Goal: Task Accomplishment & Management: Manage account settings

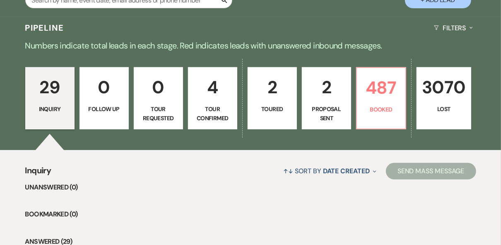
click at [334, 108] on p "Proposal Sent" at bounding box center [326, 113] width 38 height 19
select select "6"
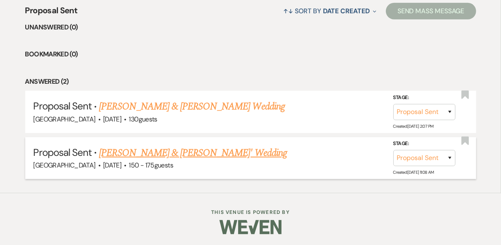
click at [213, 153] on link "[PERSON_NAME] & [PERSON_NAME]' Wedding" at bounding box center [193, 152] width 188 height 15
select select "6"
select select "4"
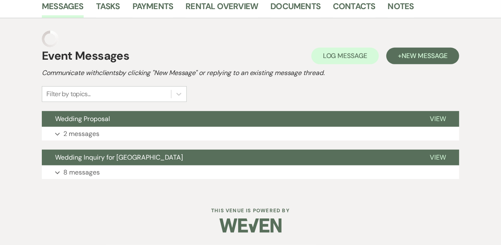
scroll to position [197, 0]
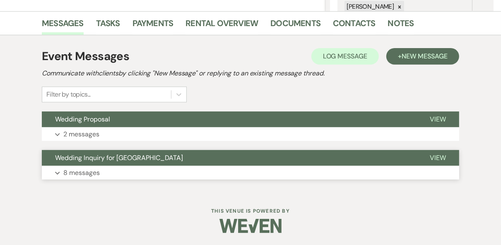
click at [431, 155] on span "View" at bounding box center [438, 157] width 16 height 9
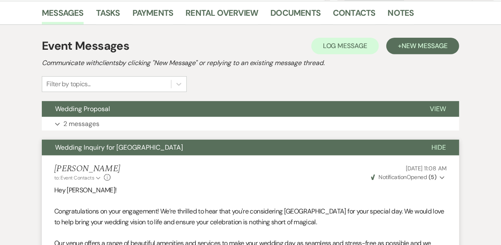
scroll to position [228, 0]
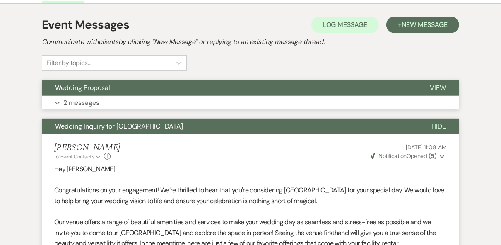
click at [443, 88] on span "View" at bounding box center [438, 87] width 16 height 9
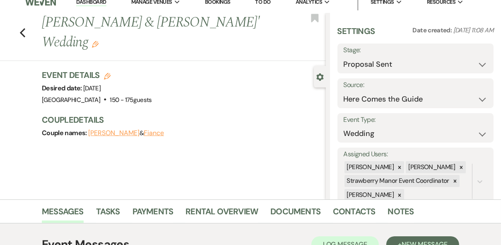
scroll to position [0, 0]
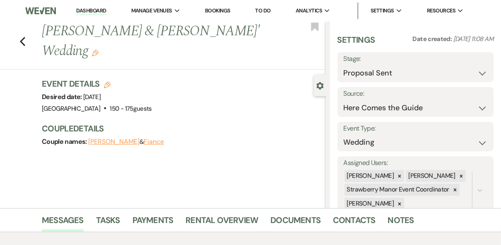
click at [86, 13] on link "Dashboard" at bounding box center [91, 11] width 30 height 8
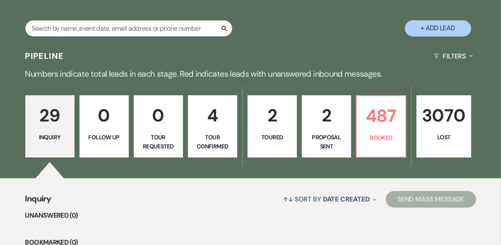
scroll to position [166, 0]
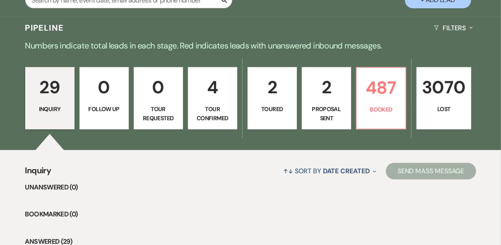
click at [277, 94] on p "2" at bounding box center [272, 87] width 38 height 28
select select "5"
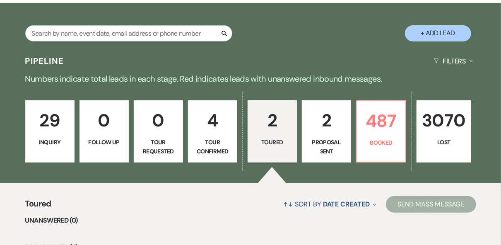
scroll to position [199, 0]
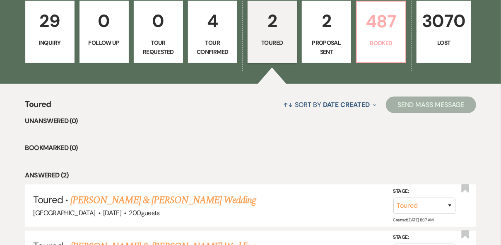
click at [377, 35] on p "487" at bounding box center [381, 21] width 38 height 28
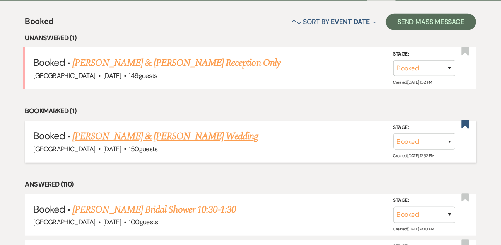
scroll to position [331, 0]
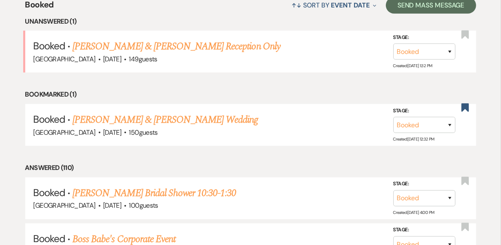
drag, startPoint x: 406, startPoint y: 139, endPoint x: 214, endPoint y: 12, distance: 230.3
click at [214, 12] on div "↑↓ Sort By Event Date Expand Send Mass Message" at bounding box center [265, 5] width 422 height 22
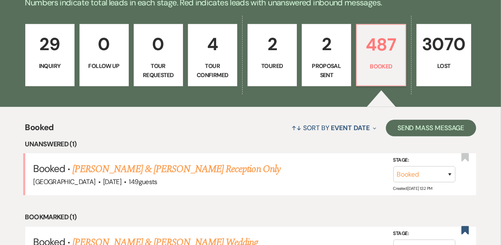
scroll to position [166, 0]
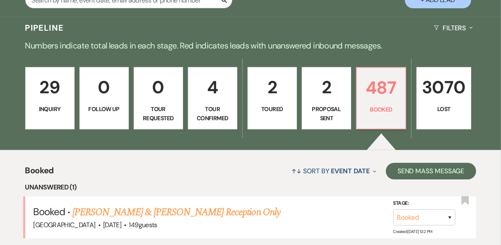
click at [311, 98] on p "2" at bounding box center [326, 87] width 38 height 28
select select "6"
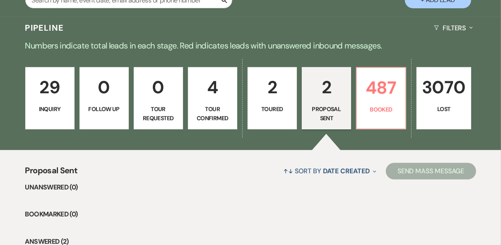
click at [327, 103] on link "2 Proposal Sent" at bounding box center [326, 98] width 49 height 62
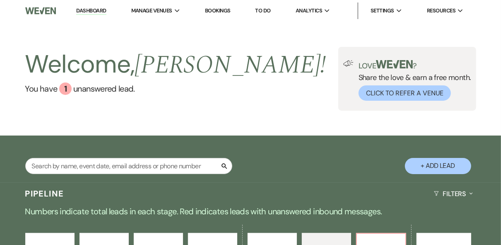
click at [88, 7] on link "Dashboard" at bounding box center [91, 11] width 30 height 8
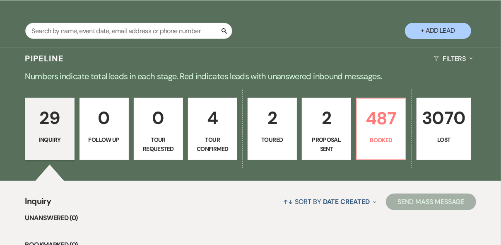
scroll to position [166, 0]
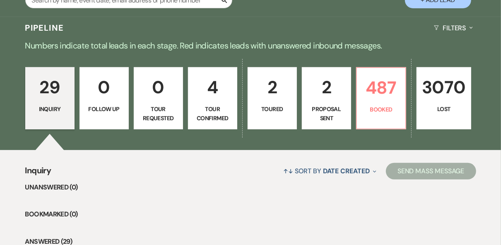
click at [281, 117] on link "2 Toured" at bounding box center [271, 98] width 49 height 62
select select "5"
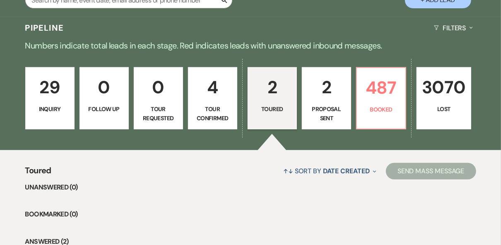
click at [335, 92] on p "2" at bounding box center [326, 87] width 38 height 28
select select "6"
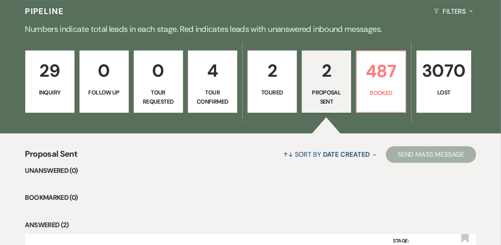
scroll to position [132, 0]
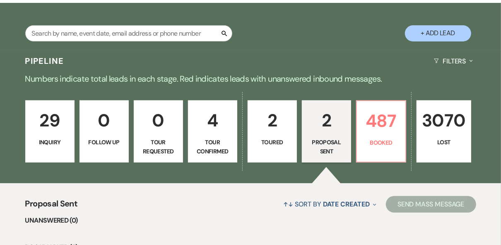
click at [47, 132] on p "29" at bounding box center [50, 120] width 38 height 28
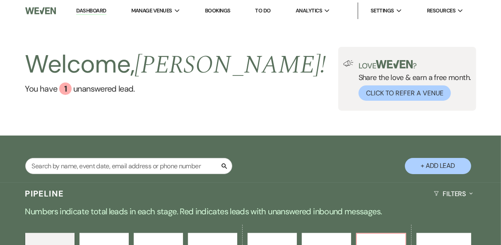
click at [300, 107] on div "Welcome, [PERSON_NAME] ! You have 1 unanswered lead . Love ? Share the love & e…" at bounding box center [250, 79] width 501 height 64
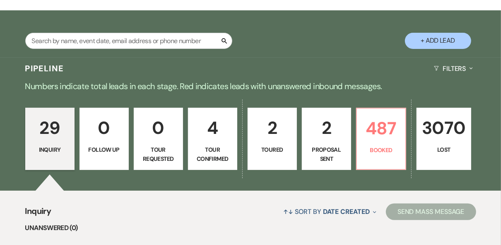
scroll to position [166, 0]
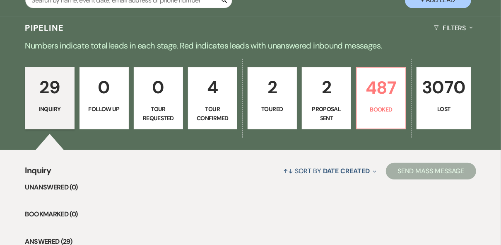
click at [332, 105] on p "Proposal Sent" at bounding box center [326, 113] width 38 height 19
select select "6"
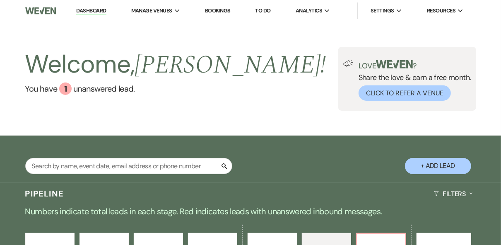
click at [94, 12] on link "Dashboard" at bounding box center [91, 11] width 30 height 8
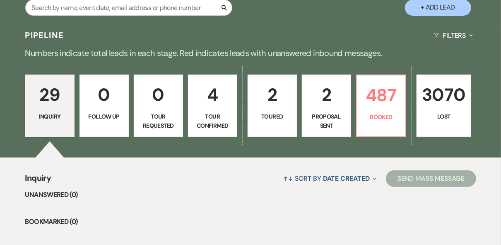
scroll to position [166, 0]
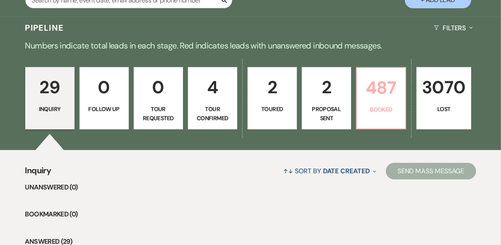
click at [390, 92] on p "487" at bounding box center [381, 88] width 38 height 28
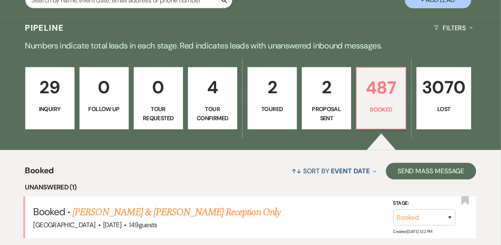
click at [335, 101] on p "2" at bounding box center [326, 87] width 38 height 28
select select "6"
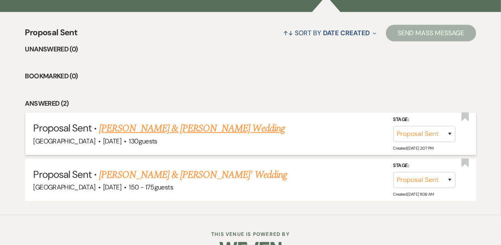
scroll to position [325, 0]
